Goal: Information Seeking & Learning: Learn about a topic

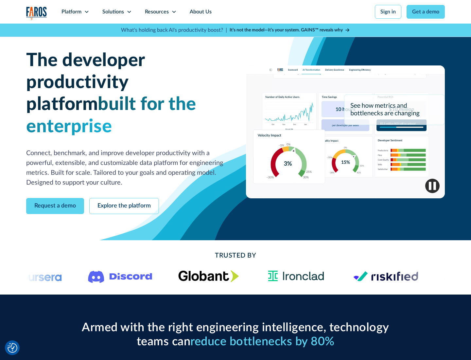
click at [86, 12] on icon at bounding box center [86, 11] width 5 height 5
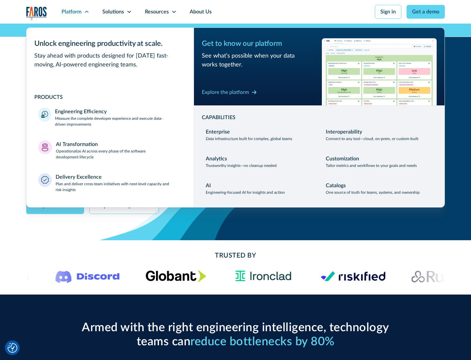
click at [119, 121] on p "Measure the complete developer experience and execute data-driven improvements" at bounding box center [118, 122] width 127 height 12
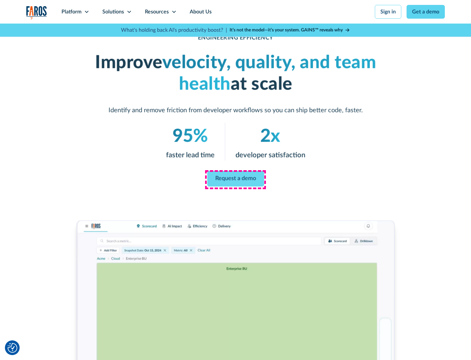
click at [236, 179] on link "Request a demo" at bounding box center [235, 179] width 57 height 16
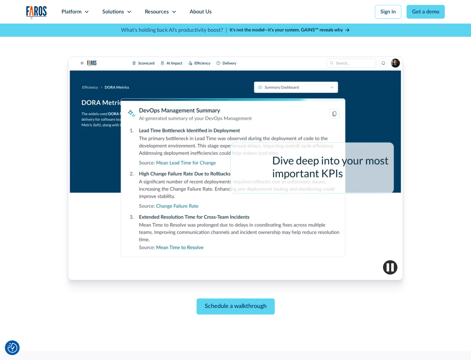
scroll to position [1436, 0]
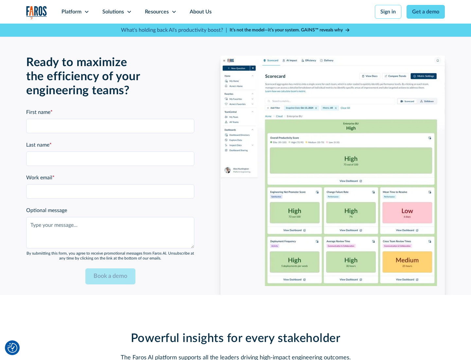
click at [86, 12] on icon at bounding box center [86, 11] width 5 height 5
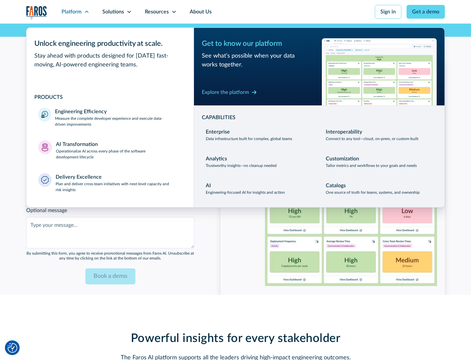
click at [119, 150] on p "Operationalize AI across every phase of the software development lifecycle" at bounding box center [119, 154] width 126 height 12
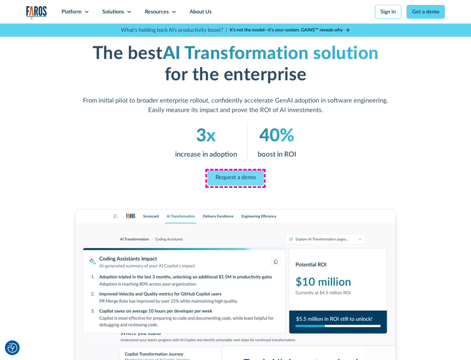
click at [236, 178] on link "Request a demo" at bounding box center [236, 178] width 56 height 16
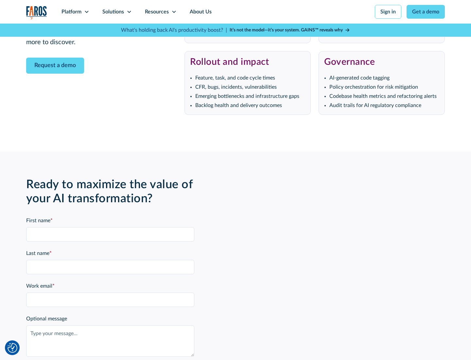
click at [75, 12] on div "Platform" at bounding box center [72, 12] width 20 height 8
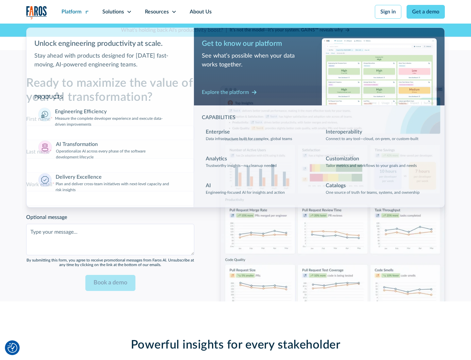
scroll to position [1594, 0]
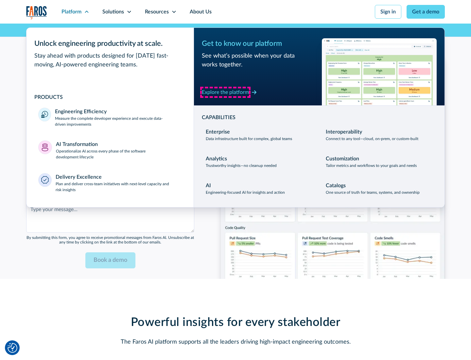
click at [226, 92] on div "Explore the platform" at bounding box center [225, 92] width 47 height 8
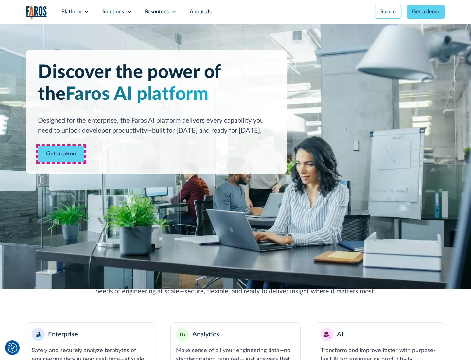
click at [61, 154] on link "Get a demo" at bounding box center [61, 154] width 46 height 16
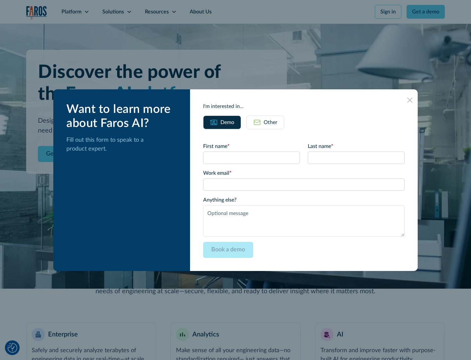
click at [271, 122] on div "Other" at bounding box center [271, 123] width 14 height 8
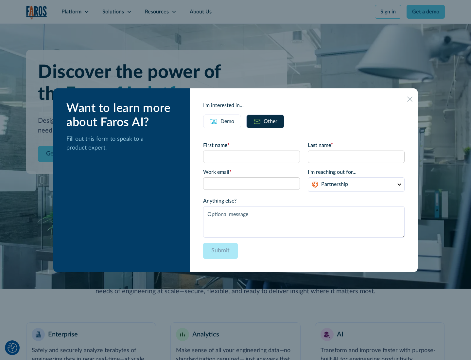
click at [228, 121] on div "Demo" at bounding box center [228, 122] width 14 height 8
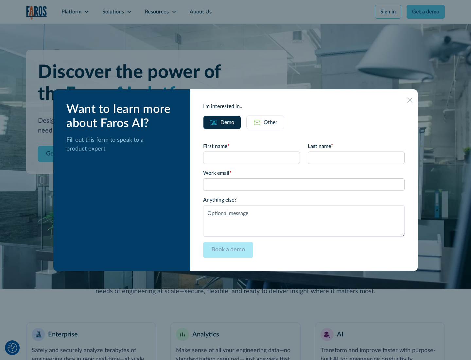
click at [410, 100] on icon at bounding box center [410, 100] width 5 height 5
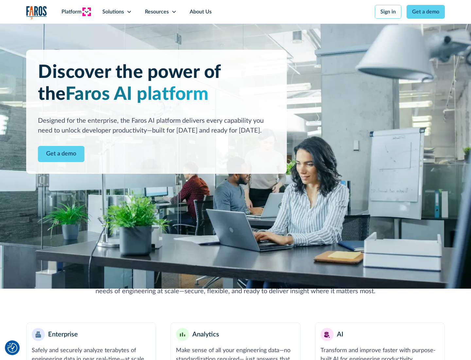
click at [86, 12] on icon at bounding box center [86, 11] width 5 height 5
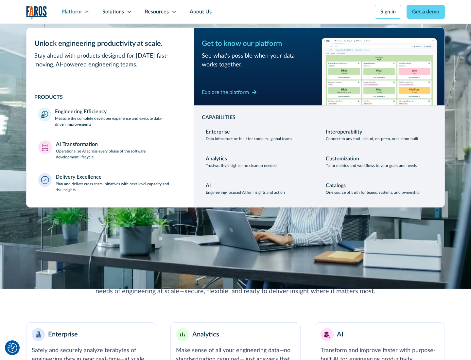
click at [119, 187] on p "Plan and deliver cross-team initiatives with next-level capacity and risk insig…" at bounding box center [119, 187] width 127 height 12
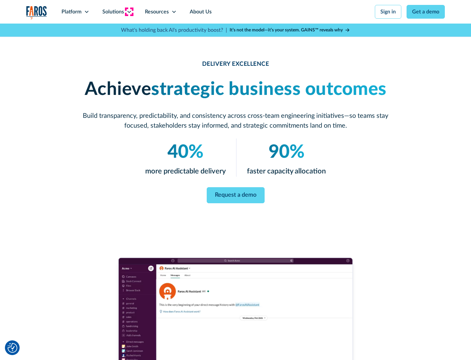
click at [129, 12] on icon at bounding box center [129, 11] width 5 height 5
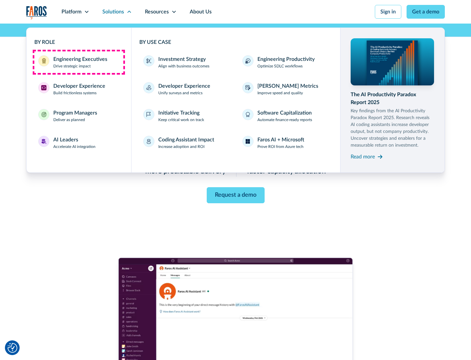
click at [79, 62] on div "Engineering Executives" at bounding box center [80, 59] width 54 height 8
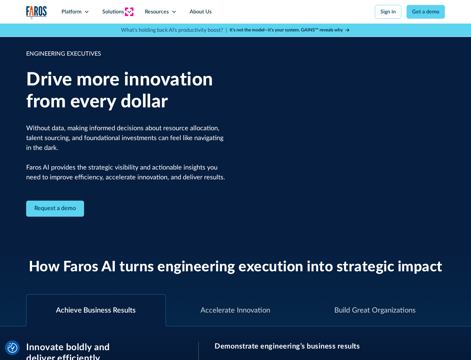
click at [129, 12] on icon at bounding box center [129, 11] width 5 height 5
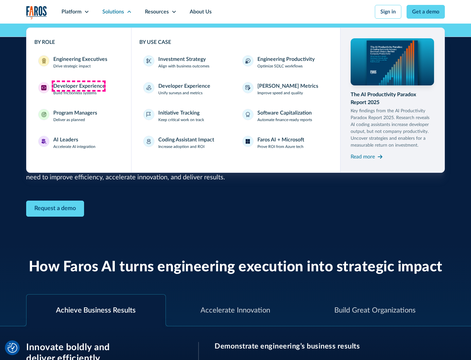
click at [79, 86] on div "Developer Experience" at bounding box center [79, 86] width 52 height 8
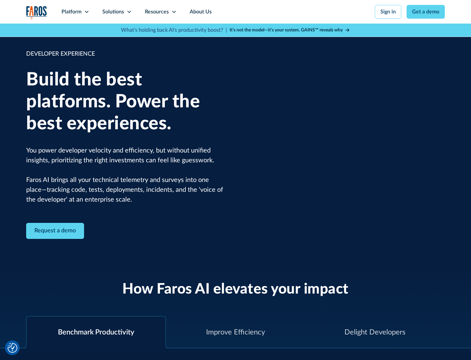
click at [117, 12] on div "Solutions" at bounding box center [113, 12] width 22 height 8
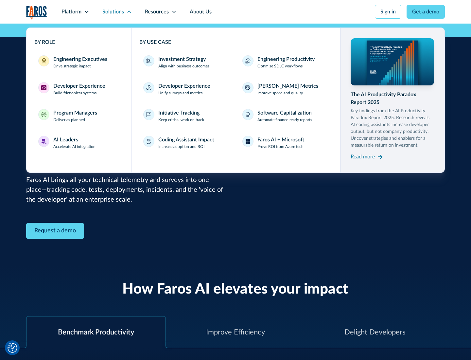
click at [75, 116] on div "Program Managers" at bounding box center [75, 113] width 44 height 8
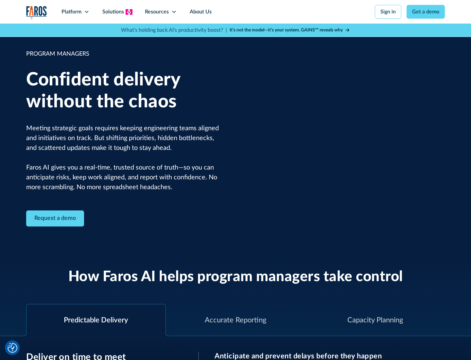
click at [129, 12] on icon at bounding box center [129, 11] width 5 height 5
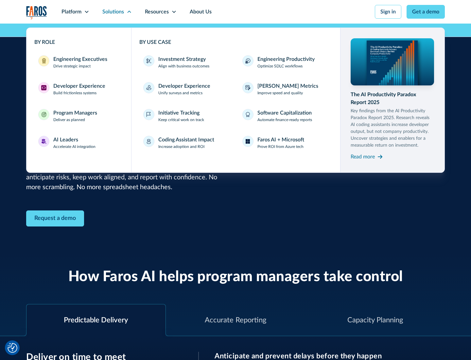
click at [75, 143] on div "AI Leaders" at bounding box center [65, 140] width 25 height 8
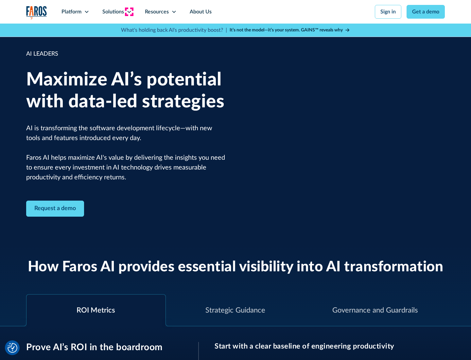
click at [129, 12] on icon at bounding box center [129, 11] width 5 height 5
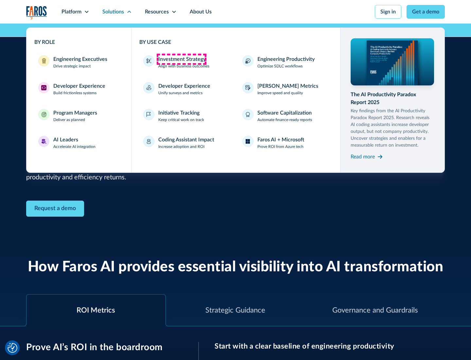
click at [181, 59] on div "Investment Strategy" at bounding box center [181, 59] width 47 height 8
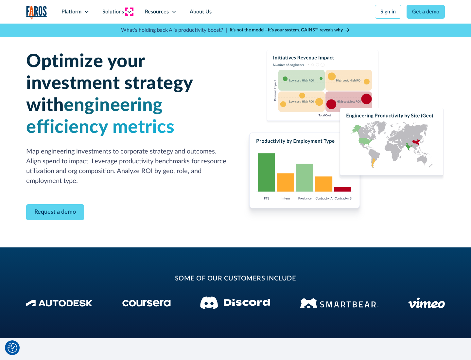
click at [129, 12] on icon at bounding box center [129, 11] width 5 height 5
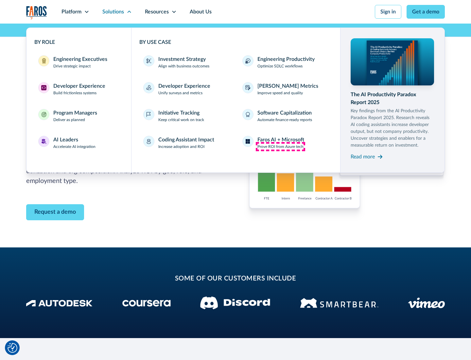
click at [281, 147] on p "Prove ROI from Azure tech" at bounding box center [281, 147] width 46 height 6
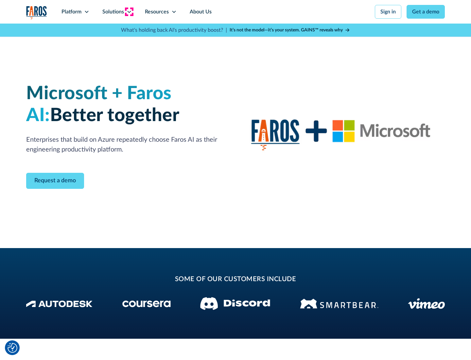
click at [129, 12] on icon at bounding box center [129, 11] width 5 height 5
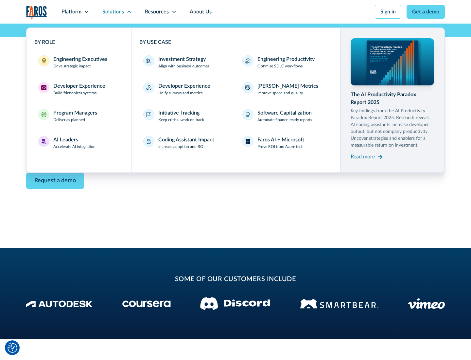
click at [363, 156] on div "Read more" at bounding box center [363, 157] width 24 height 8
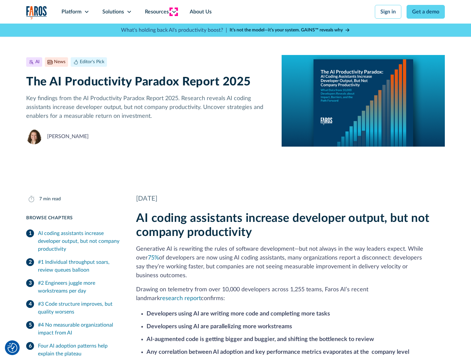
click at [174, 12] on icon at bounding box center [174, 11] width 5 height 5
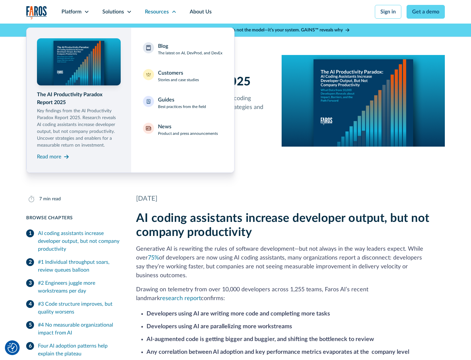
click at [190, 49] on div "Blog The latest on AI, DevProd, and DevEx" at bounding box center [190, 49] width 64 height 14
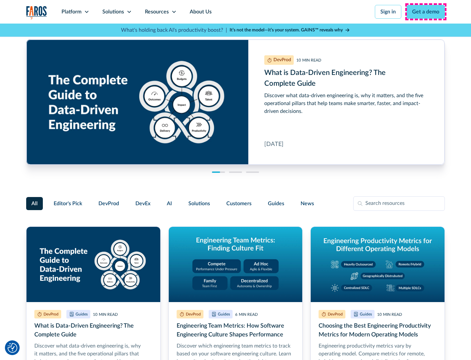
click at [426, 12] on link "Get a demo" at bounding box center [426, 12] width 38 height 14
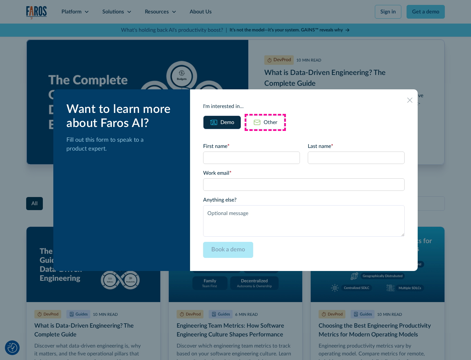
click at [265, 122] on div "Other" at bounding box center [271, 123] width 14 height 8
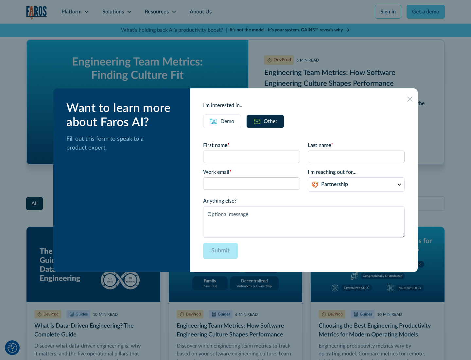
click at [410, 99] on icon at bounding box center [410, 99] width 5 height 5
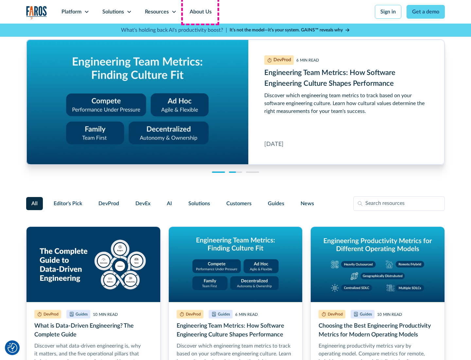
click at [200, 12] on link "About Us" at bounding box center [200, 12] width 35 height 24
